Goal: Information Seeking & Learning: Learn about a topic

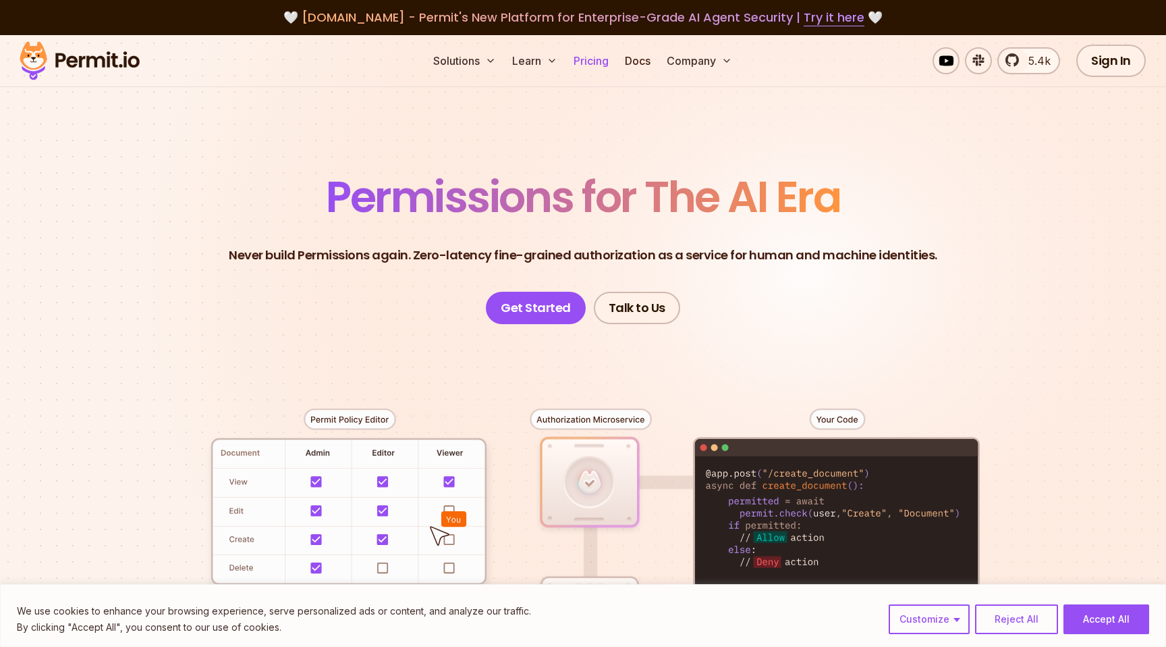
click at [604, 62] on link "Pricing" at bounding box center [591, 60] width 46 height 27
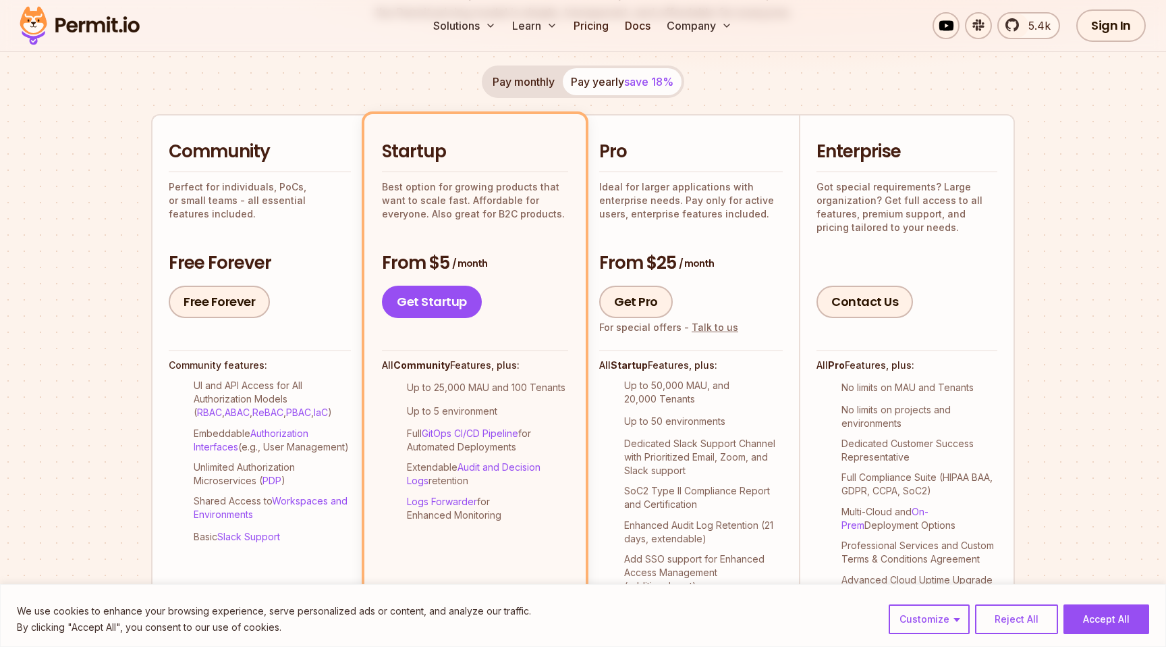
scroll to position [252, 0]
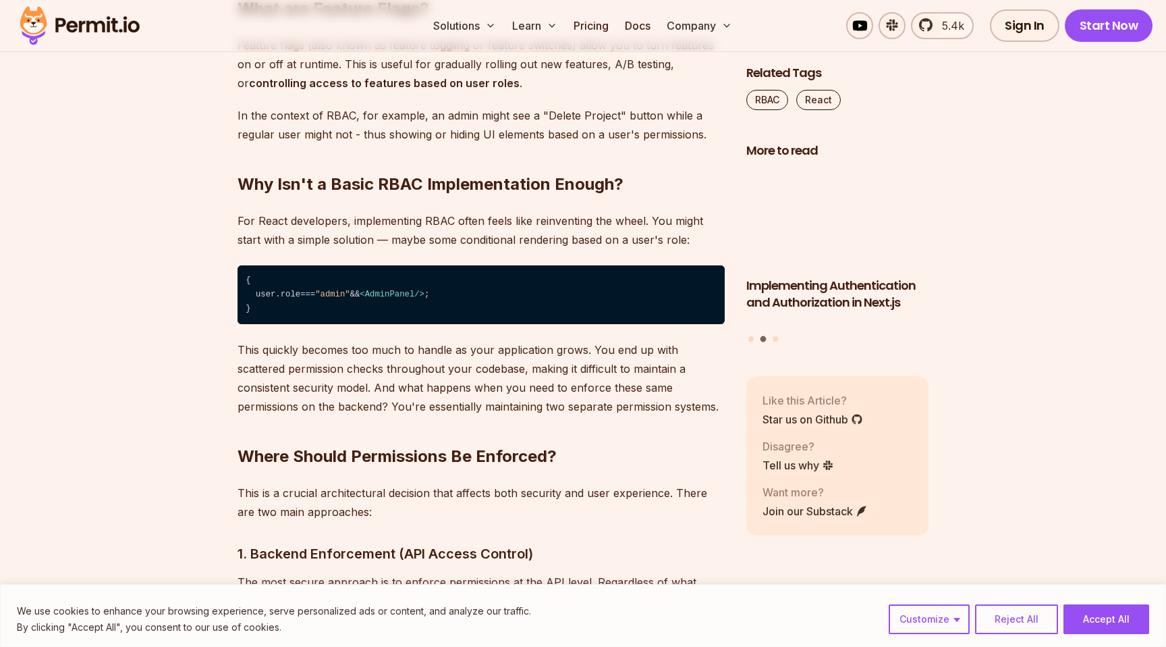
scroll to position [1666, 0]
